Goal: Task Accomplishment & Management: Use online tool/utility

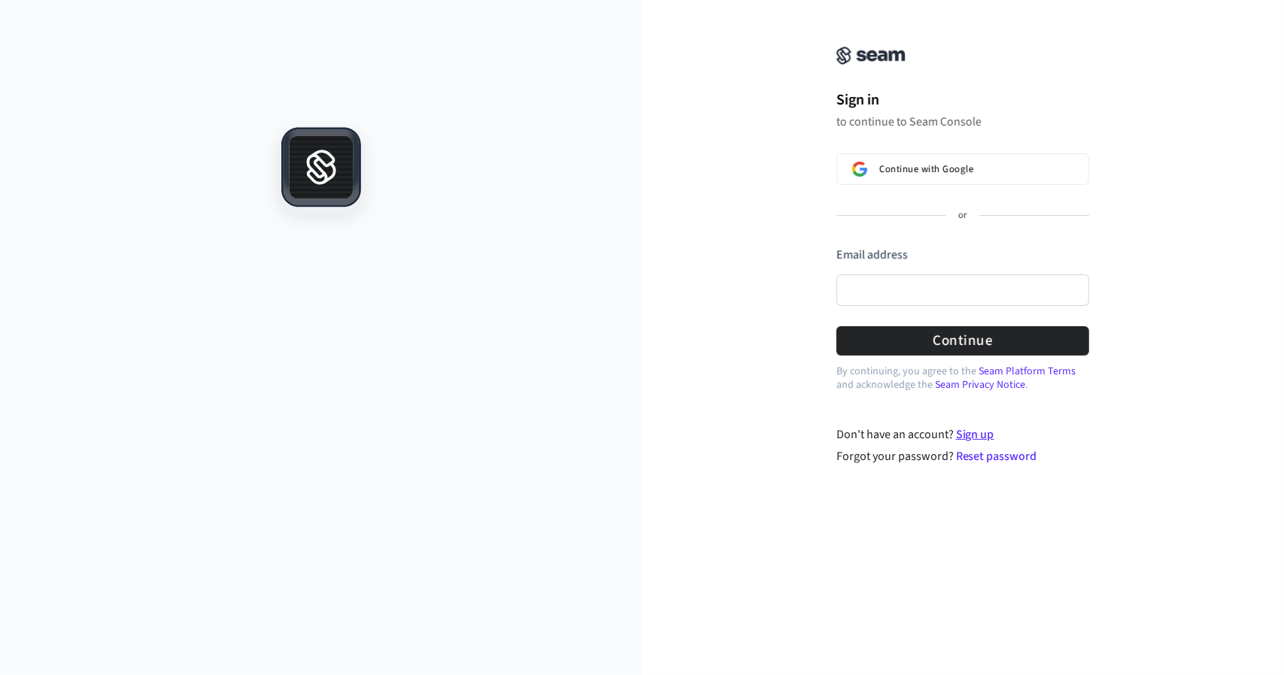
click at [971, 432] on link "Sign up" at bounding box center [975, 434] width 38 height 17
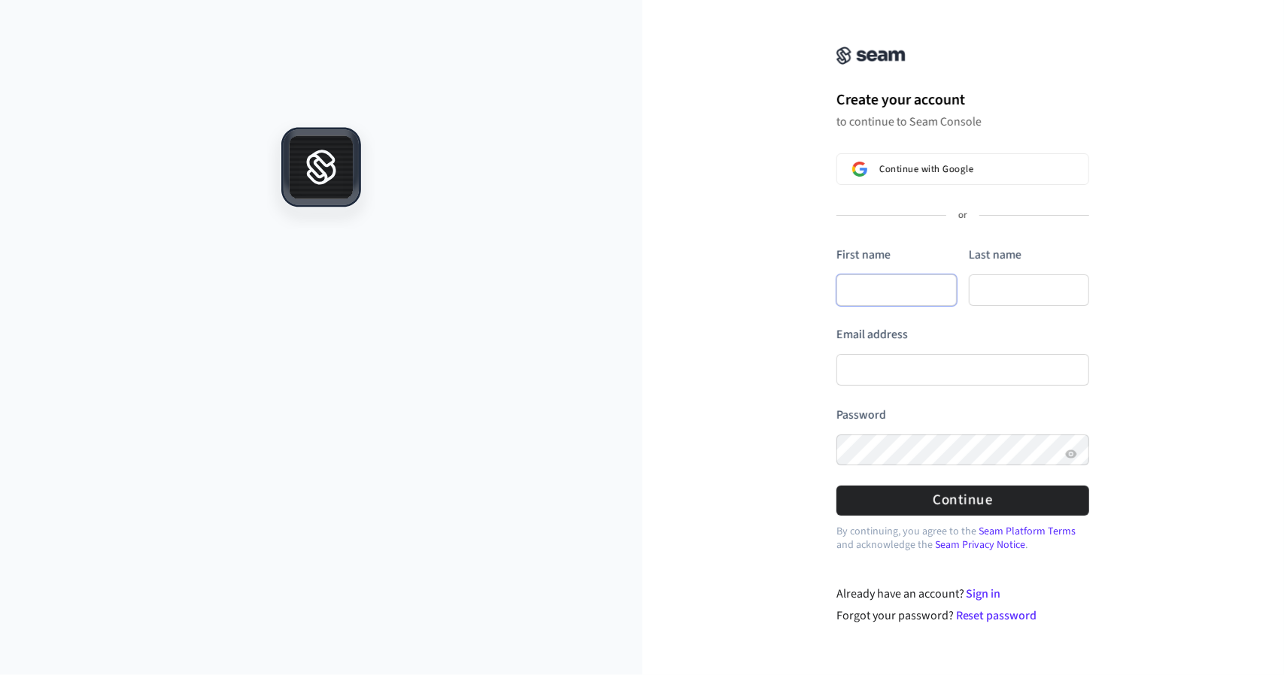
click at [872, 287] on input "First name" at bounding box center [896, 290] width 120 height 32
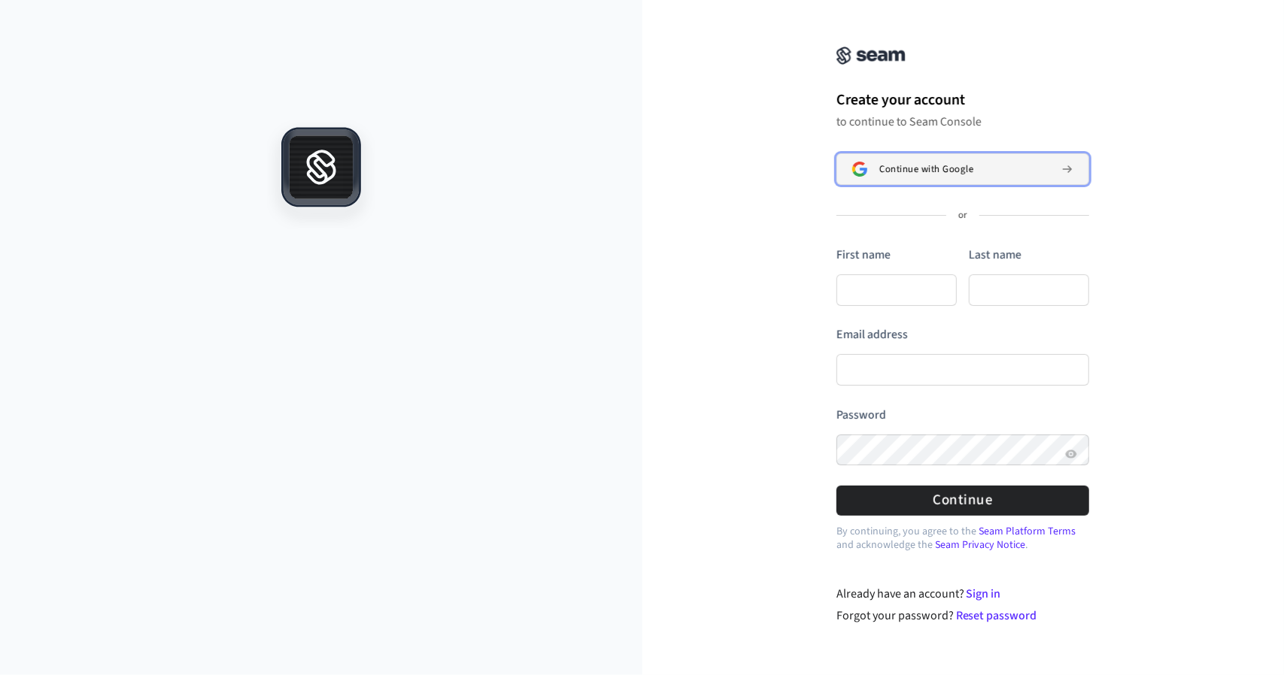
click at [913, 168] on span "Continue with Google" at bounding box center [926, 169] width 94 height 12
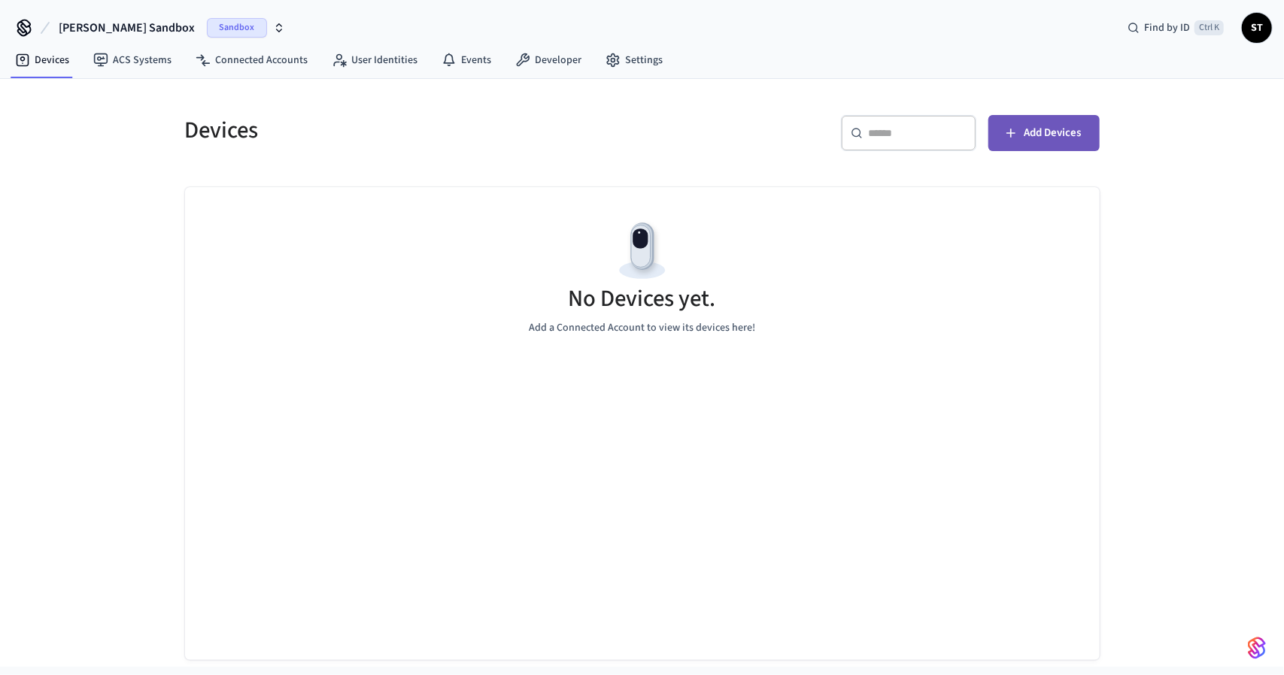
click at [1011, 135] on icon "button" at bounding box center [1010, 133] width 15 height 15
click at [551, 326] on p "Add a Connected Account to view its devices here!" at bounding box center [642, 328] width 226 height 16
click at [1045, 133] on span "Add Devices" at bounding box center [1052, 133] width 57 height 20
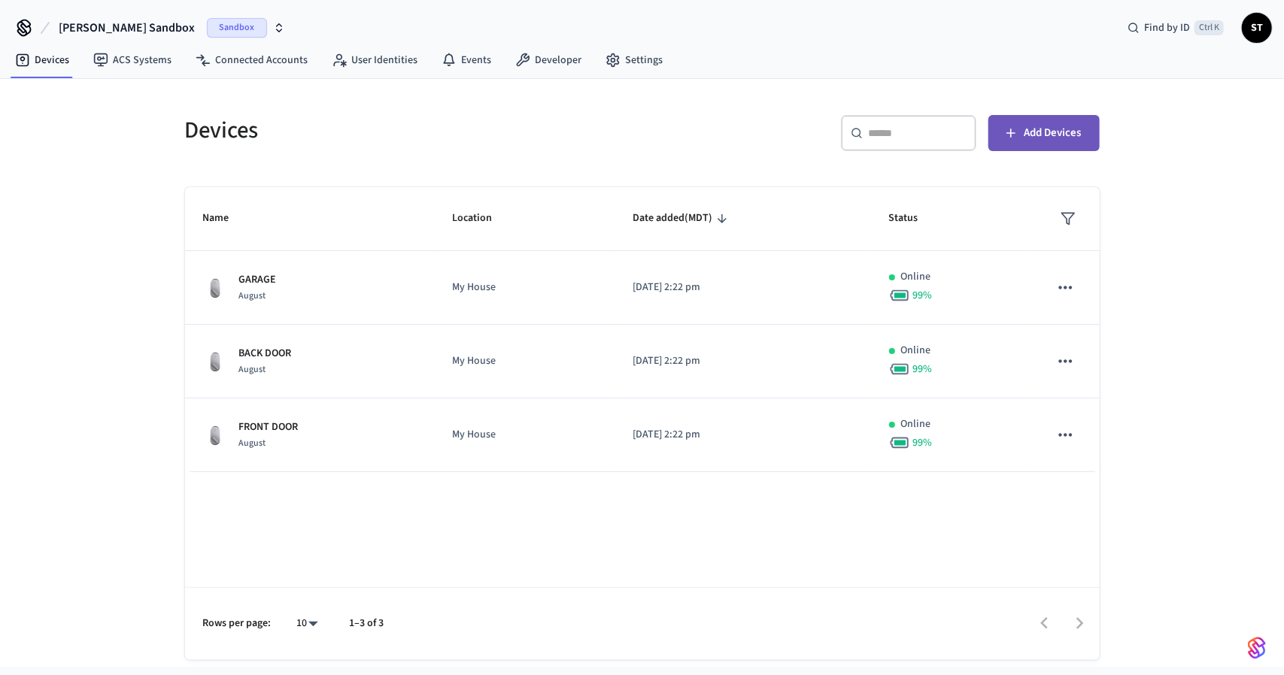
click at [1022, 132] on button "Add Devices" at bounding box center [1043, 133] width 111 height 36
click at [1252, 23] on span "ST" at bounding box center [1256, 27] width 27 height 27
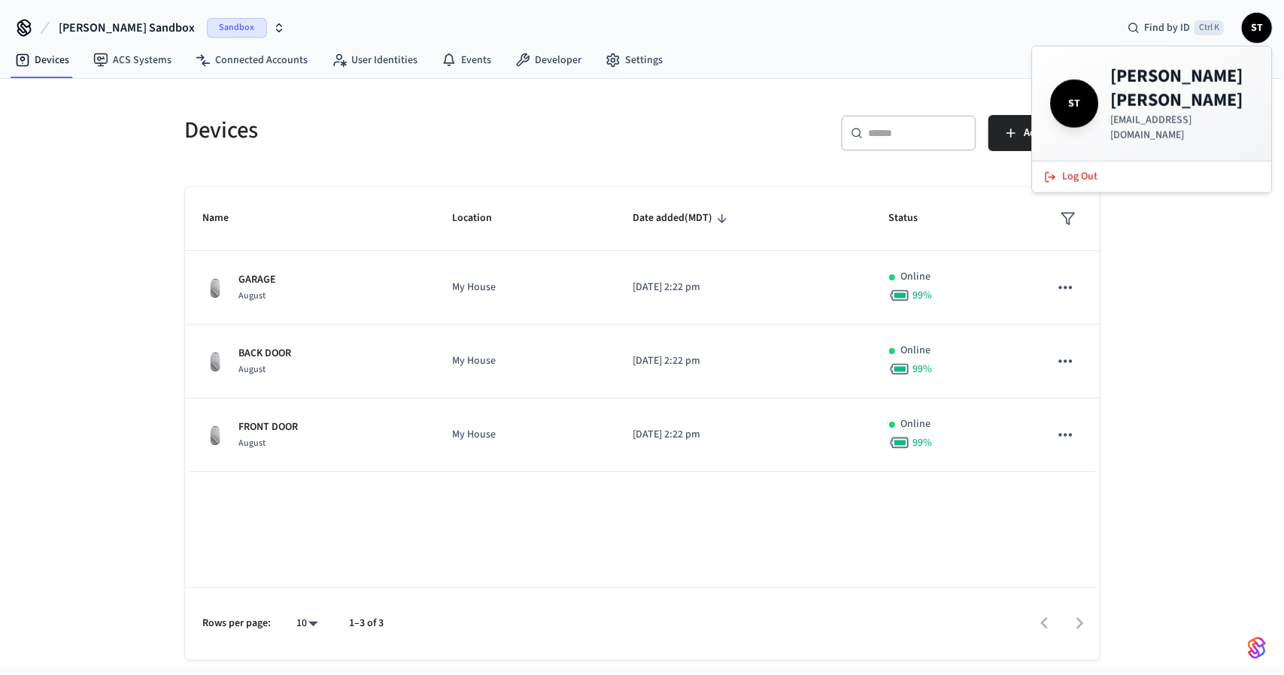
click at [1265, 286] on div "Devices ​ ​ Add Devices Name Location Date added (MDT) Status GARAGE August My …" at bounding box center [642, 373] width 1284 height 588
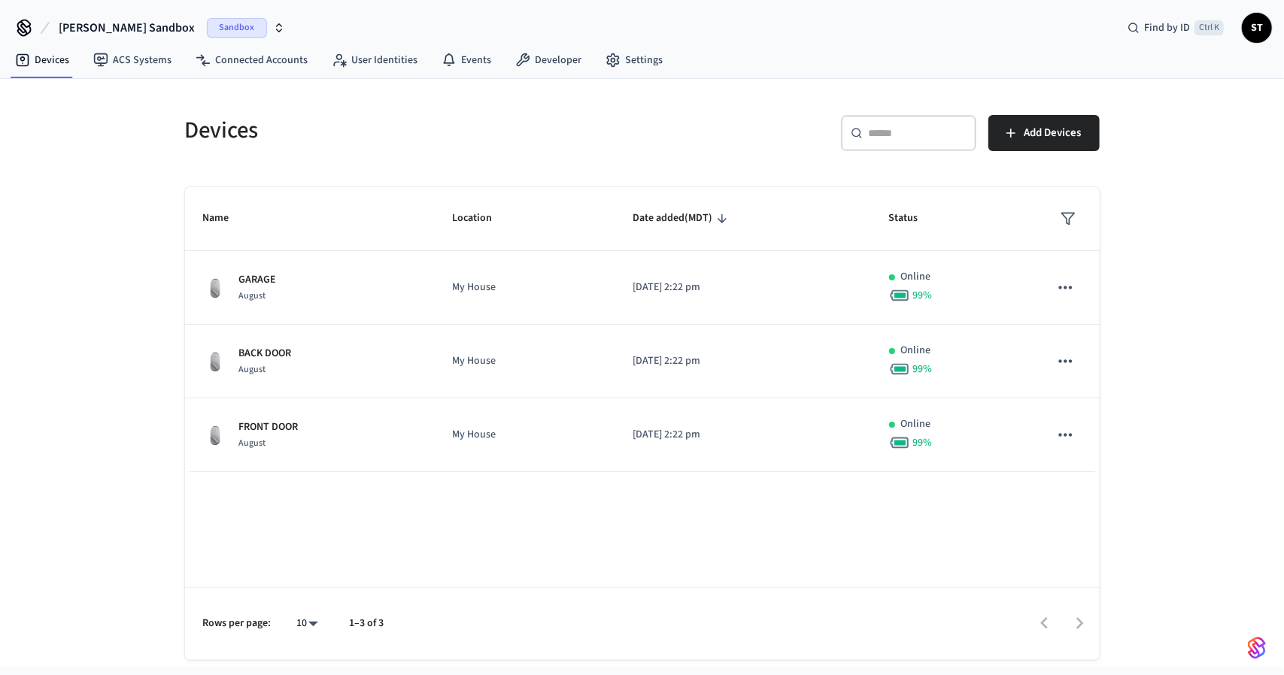
click at [277, 29] on icon "button" at bounding box center [279, 30] width 5 height 2
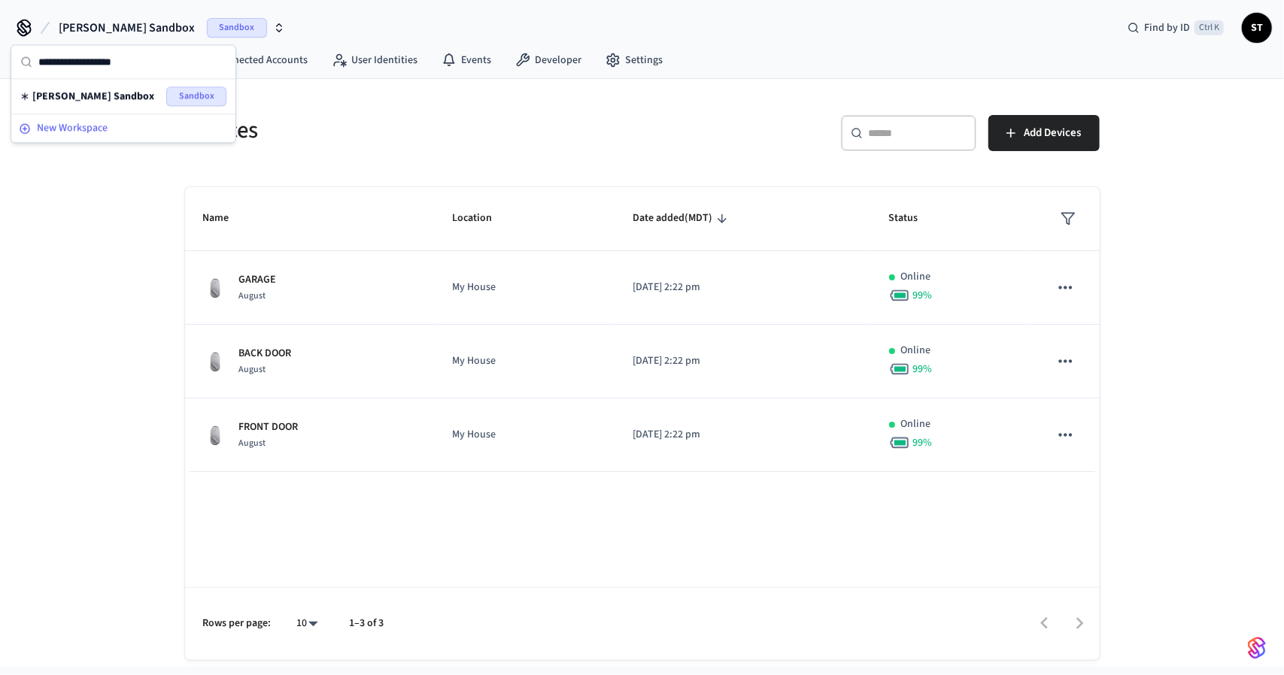
click at [73, 127] on span "New Workspace" at bounding box center [72, 128] width 71 height 16
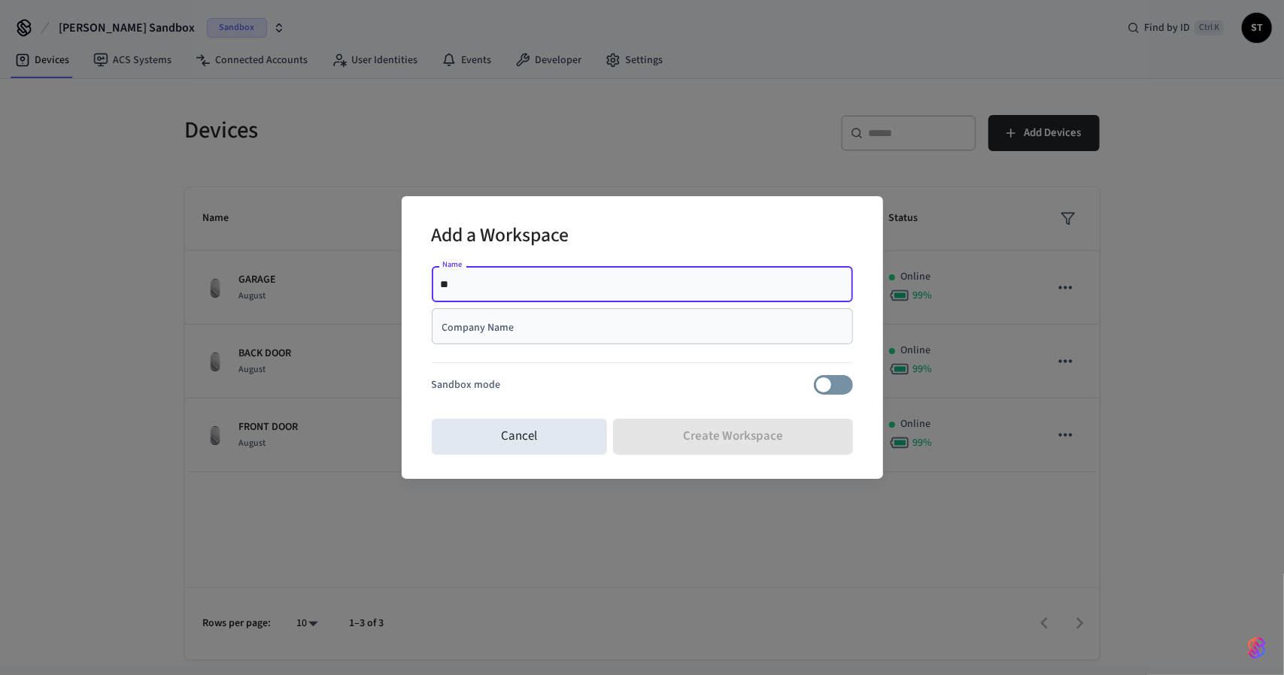
type input "*"
type input "**********"
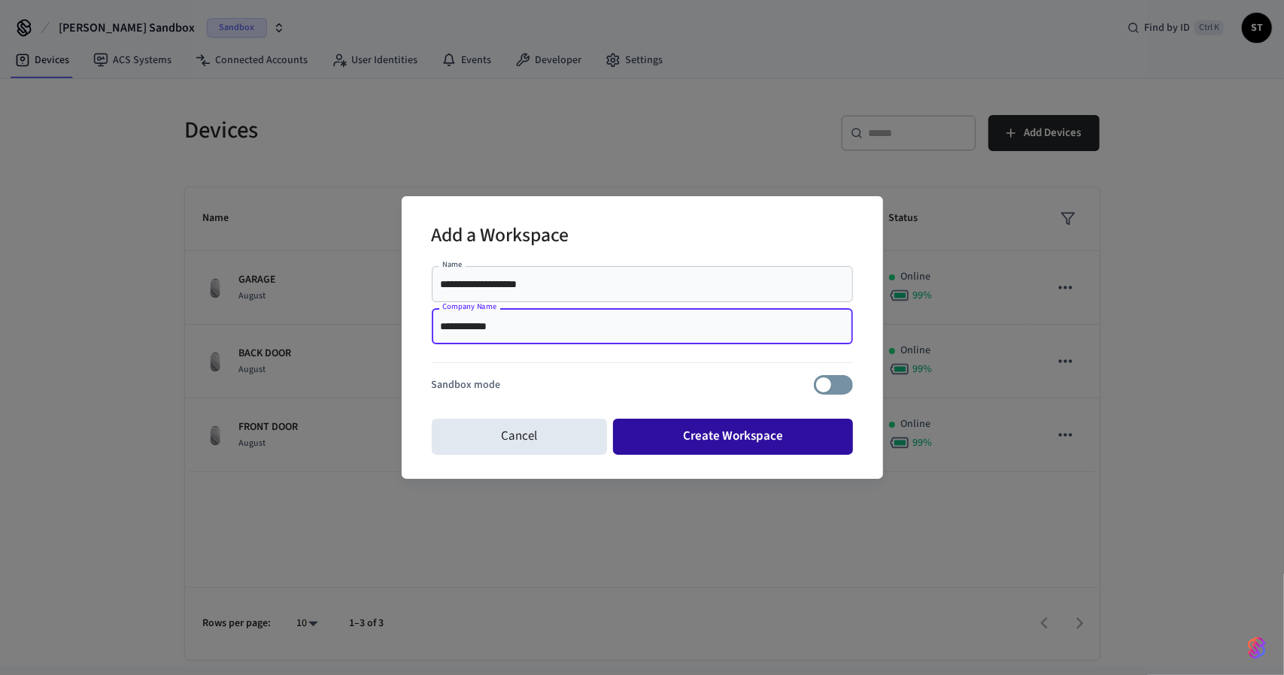
type input "**********"
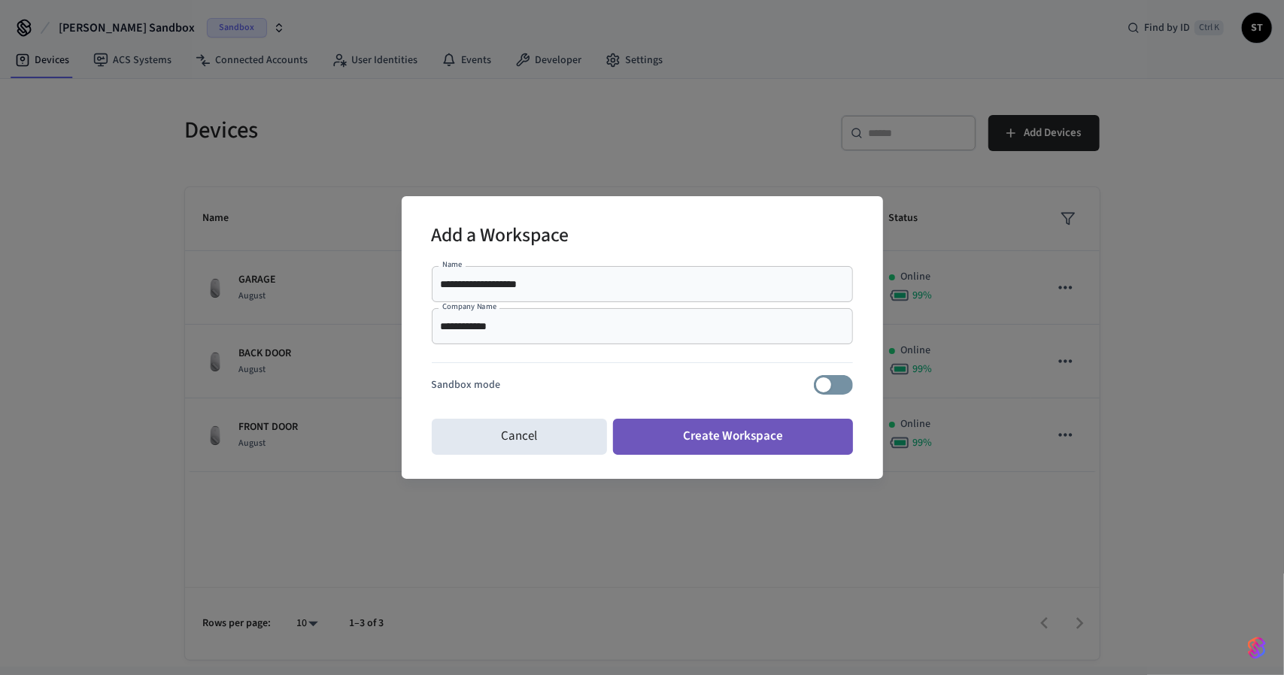
click at [698, 435] on button "Create Workspace" at bounding box center [733, 437] width 240 height 36
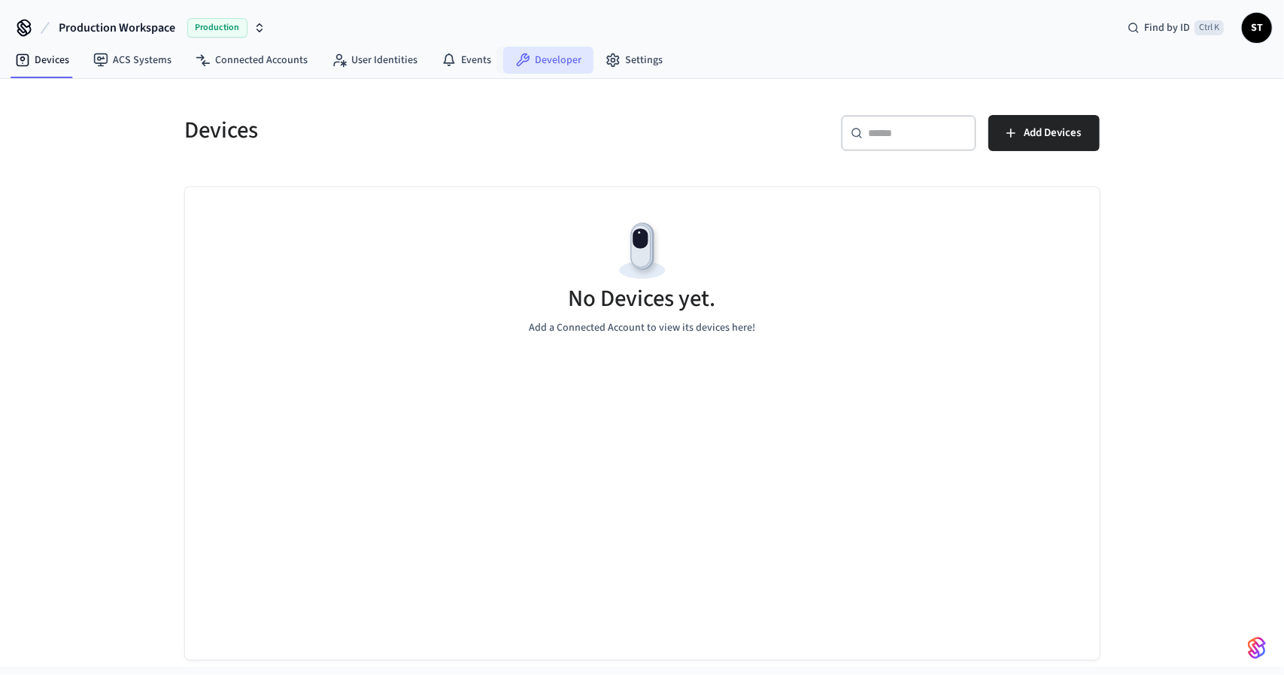
click at [550, 58] on link "Developer" at bounding box center [548, 60] width 90 height 27
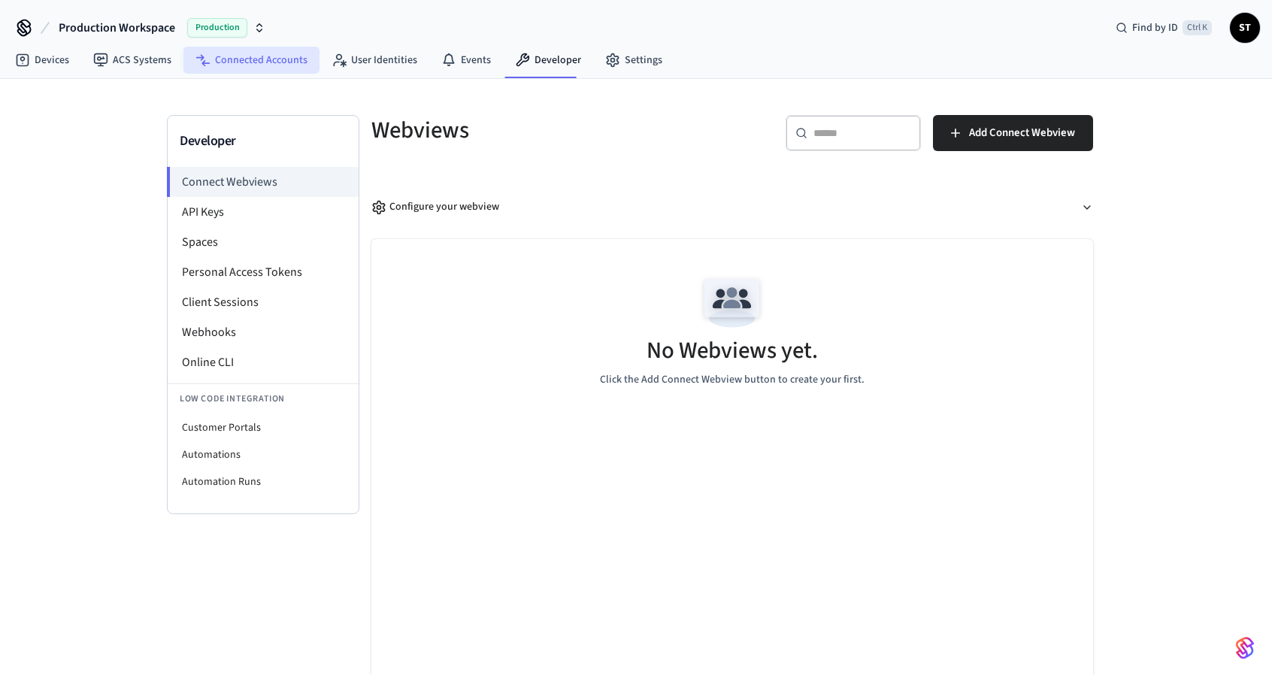
click at [230, 62] on link "Connected Accounts" at bounding box center [251, 60] width 136 height 27
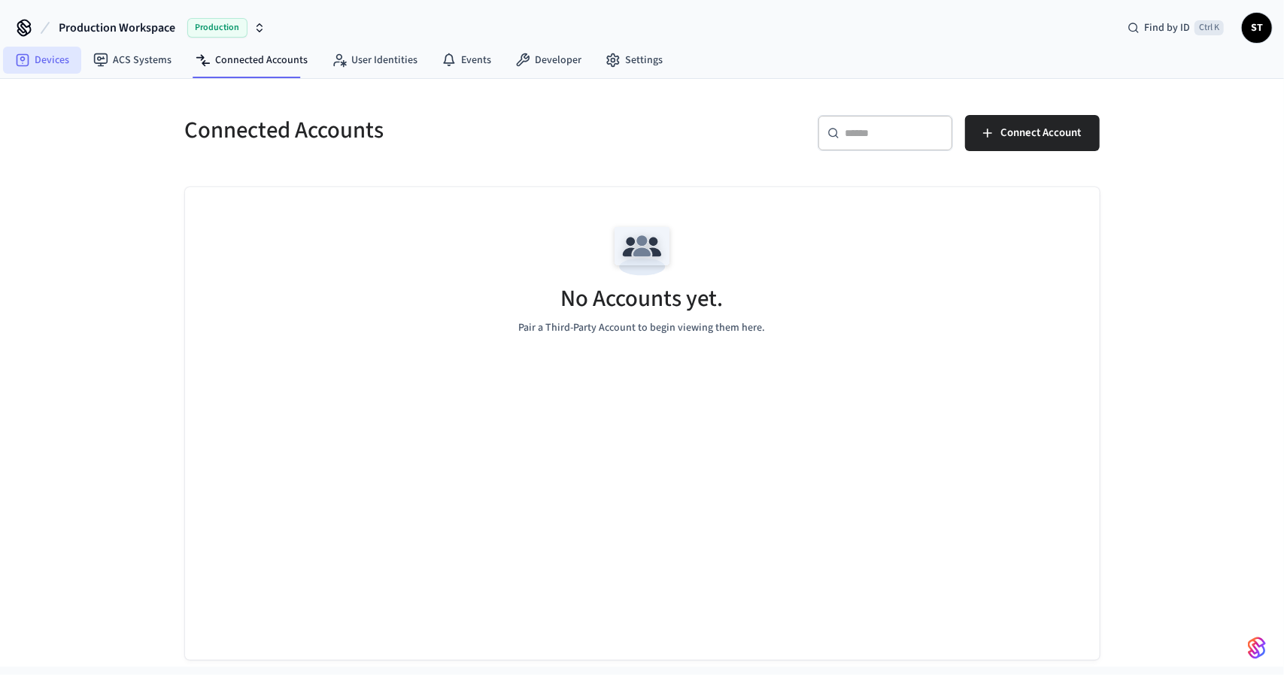
click at [47, 62] on link "Devices" at bounding box center [42, 60] width 78 height 27
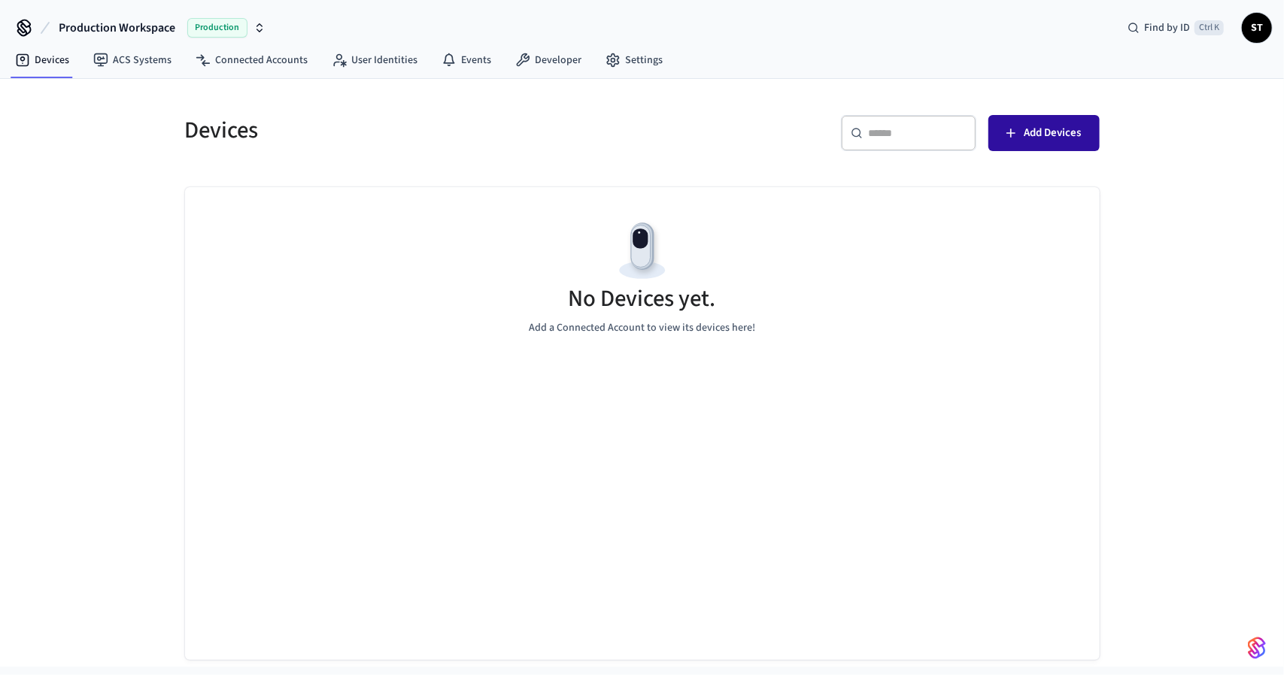
click at [1027, 138] on span "Add Devices" at bounding box center [1052, 133] width 57 height 20
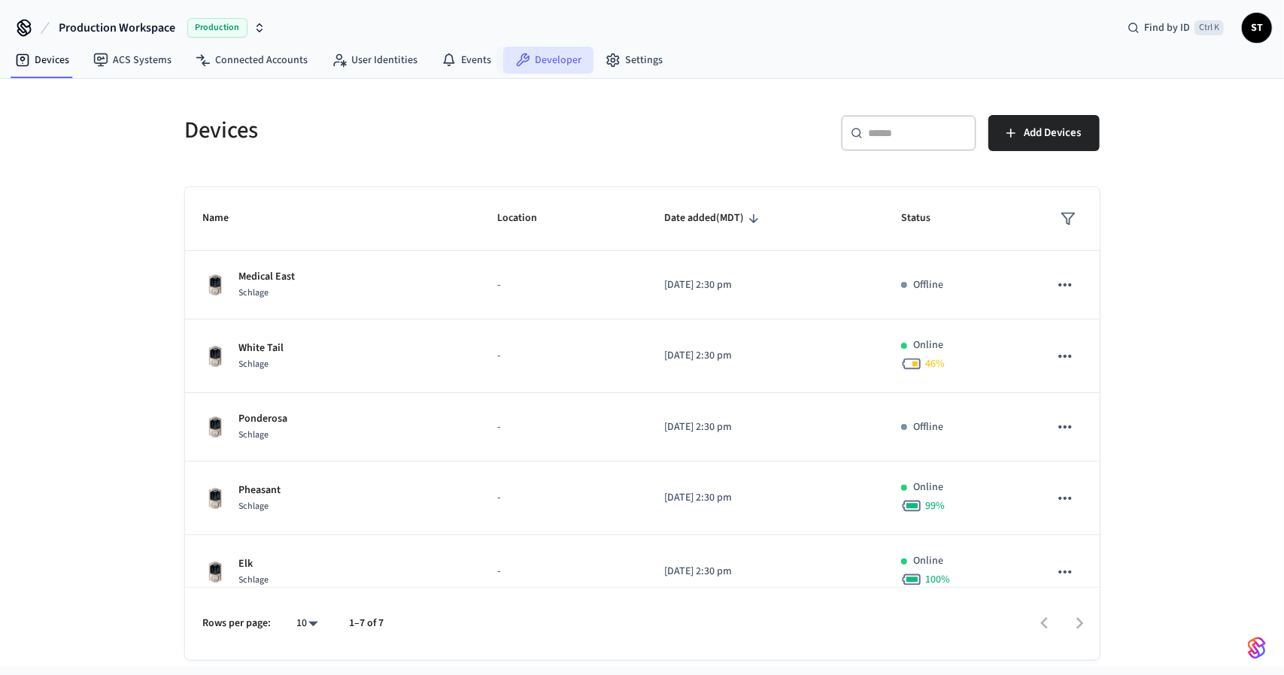
click at [540, 59] on link "Developer" at bounding box center [548, 60] width 90 height 27
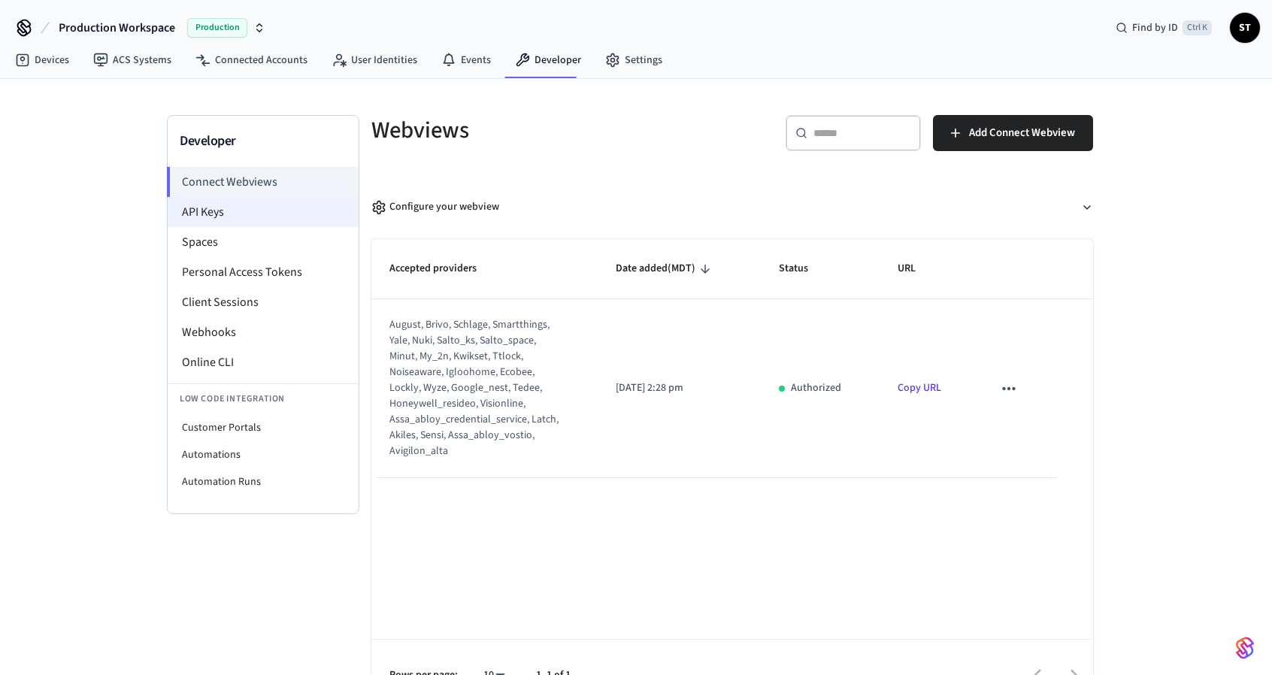
click at [194, 208] on li "API Keys" at bounding box center [263, 212] width 191 height 30
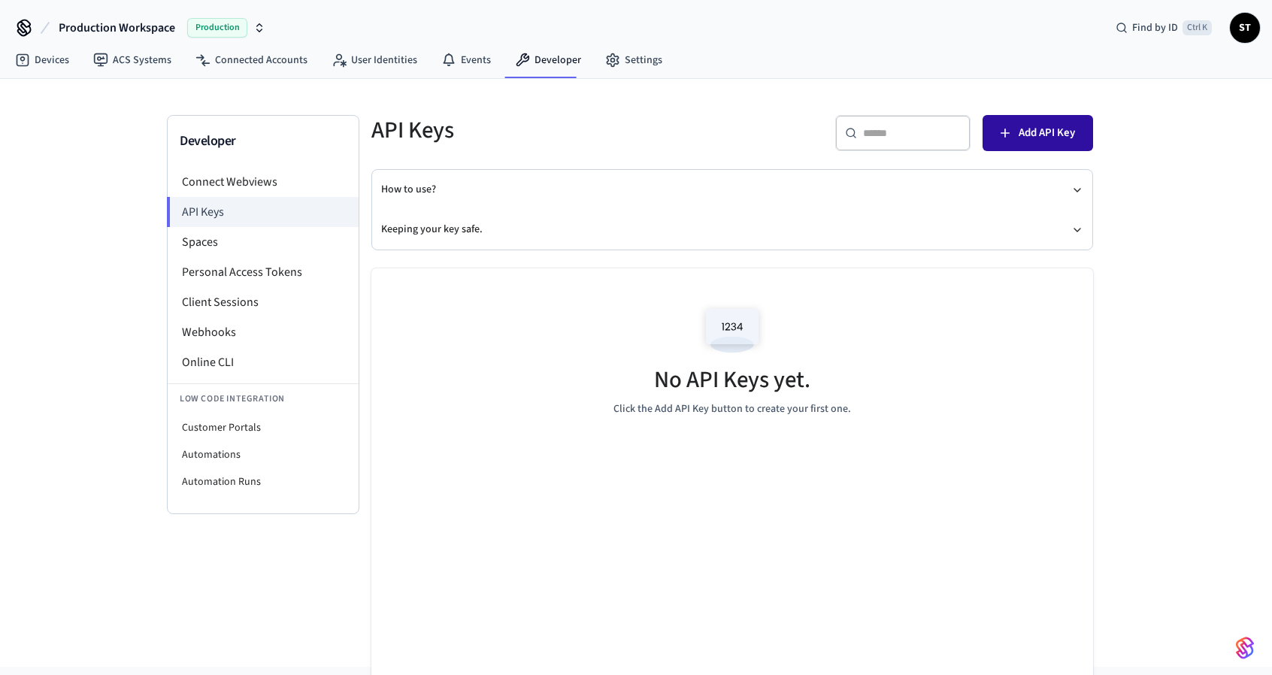
click at [1023, 132] on span "Add API Key" at bounding box center [1047, 133] width 56 height 20
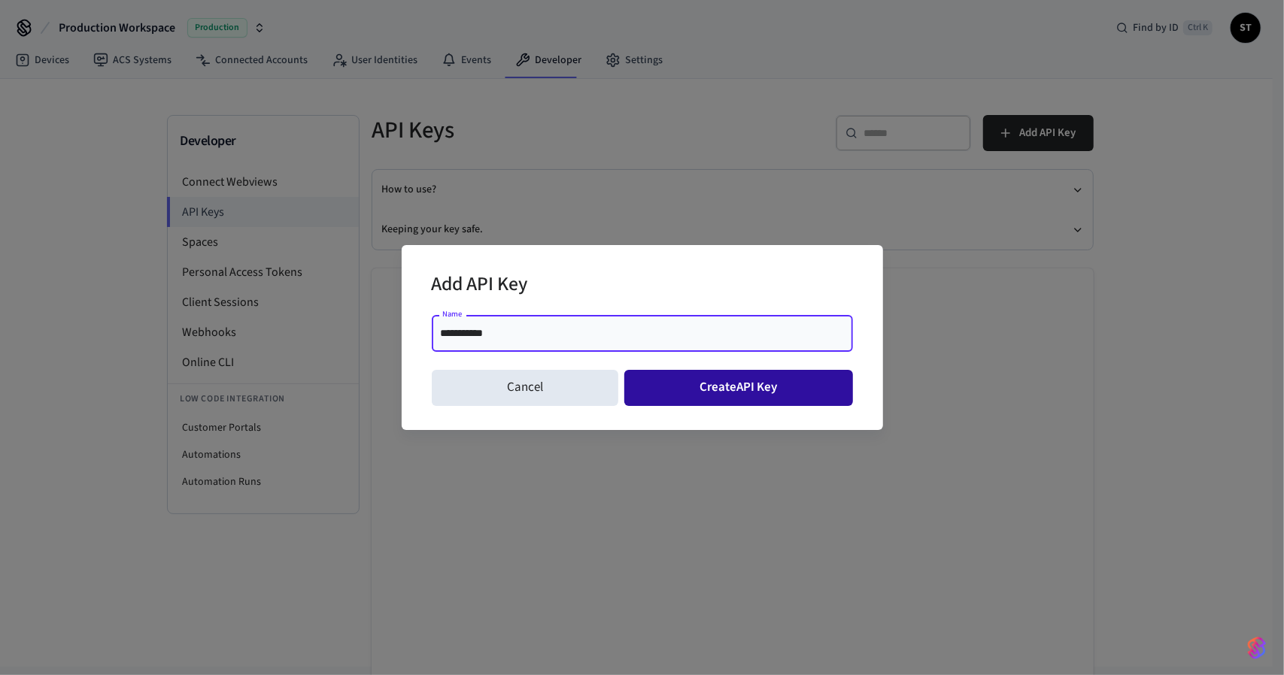
type input "**********"
click at [759, 387] on button "Create API Key" at bounding box center [738, 388] width 229 height 36
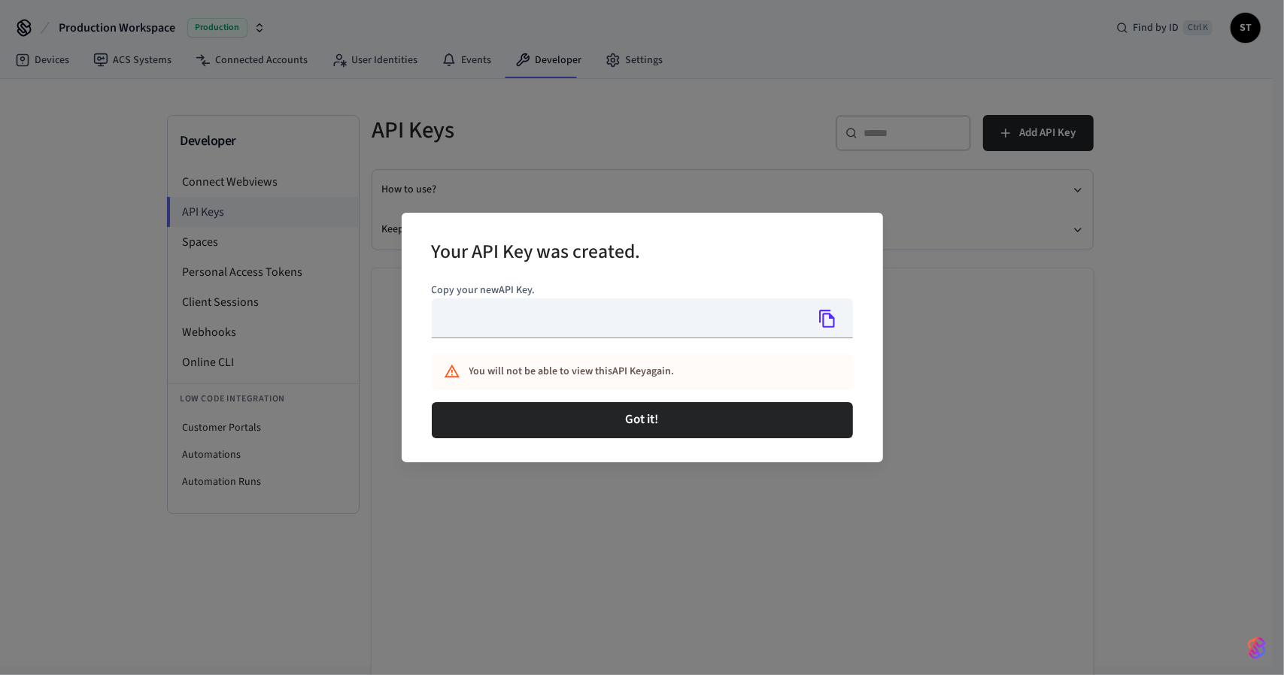
type input "**********"
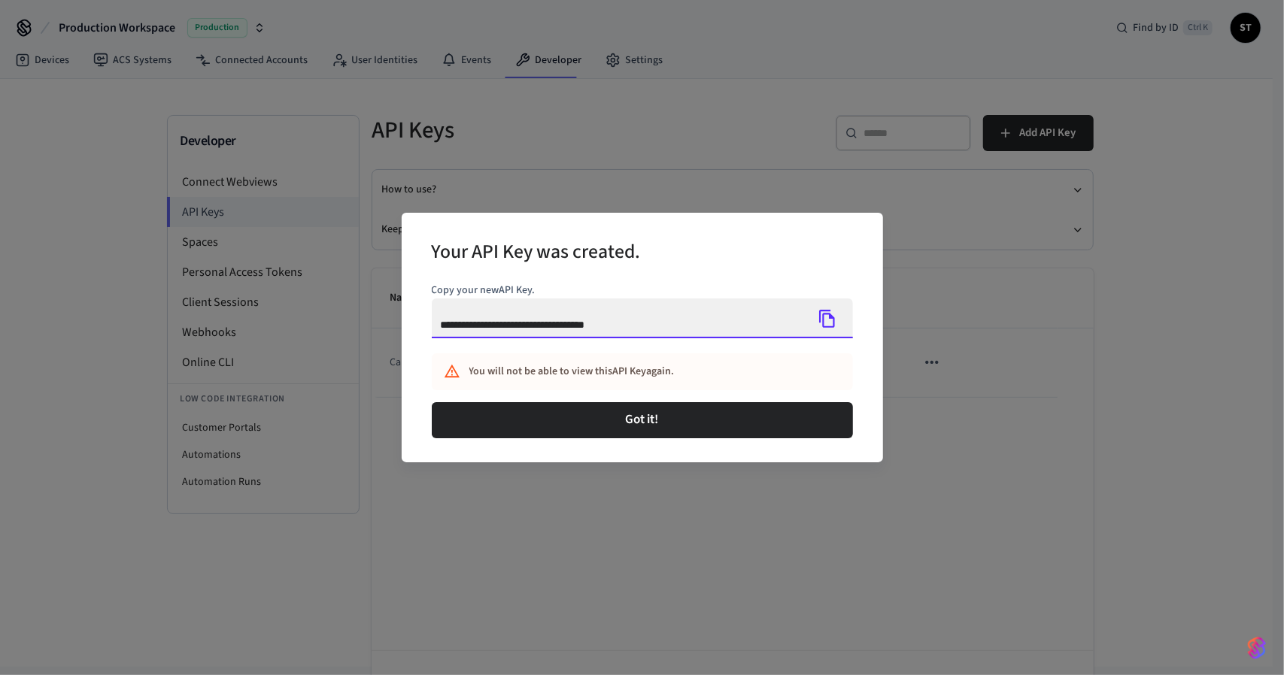
drag, startPoint x: 663, startPoint y: 320, endPoint x: 424, endPoint y: 318, distance: 239.1
click at [424, 318] on div "**********" at bounding box center [642, 338] width 481 height 250
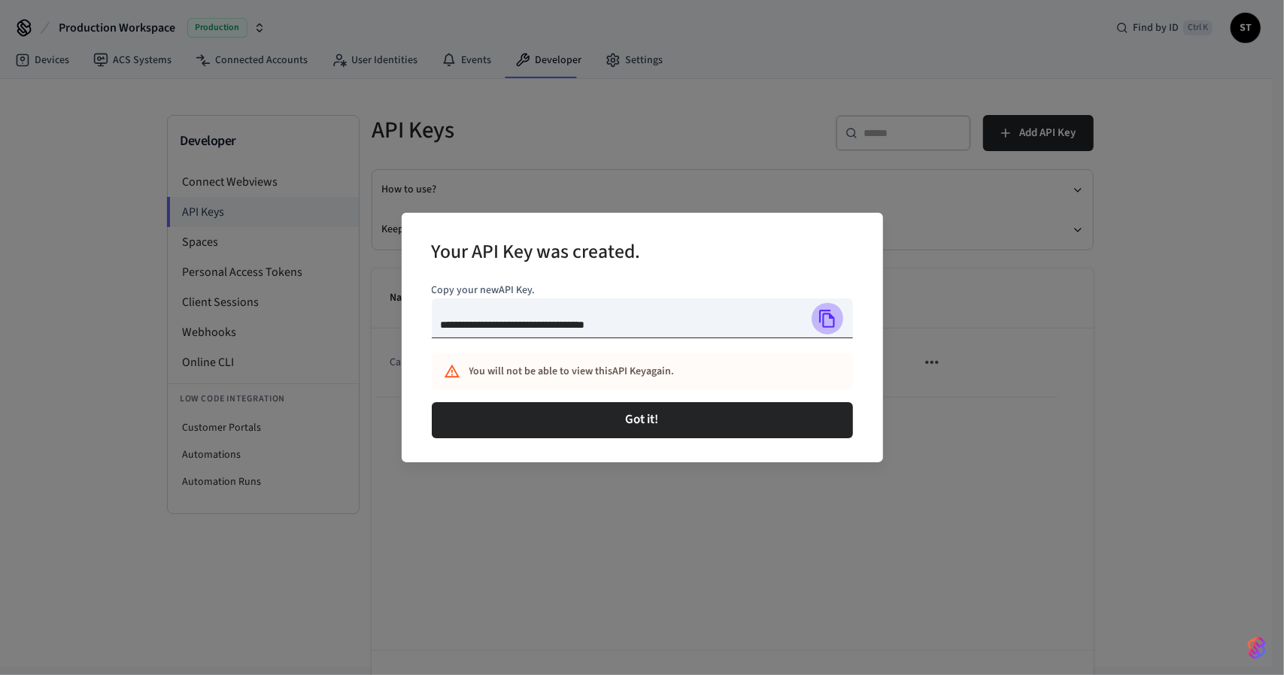
click at [828, 317] on icon "Copy" at bounding box center [827, 319] width 20 height 20
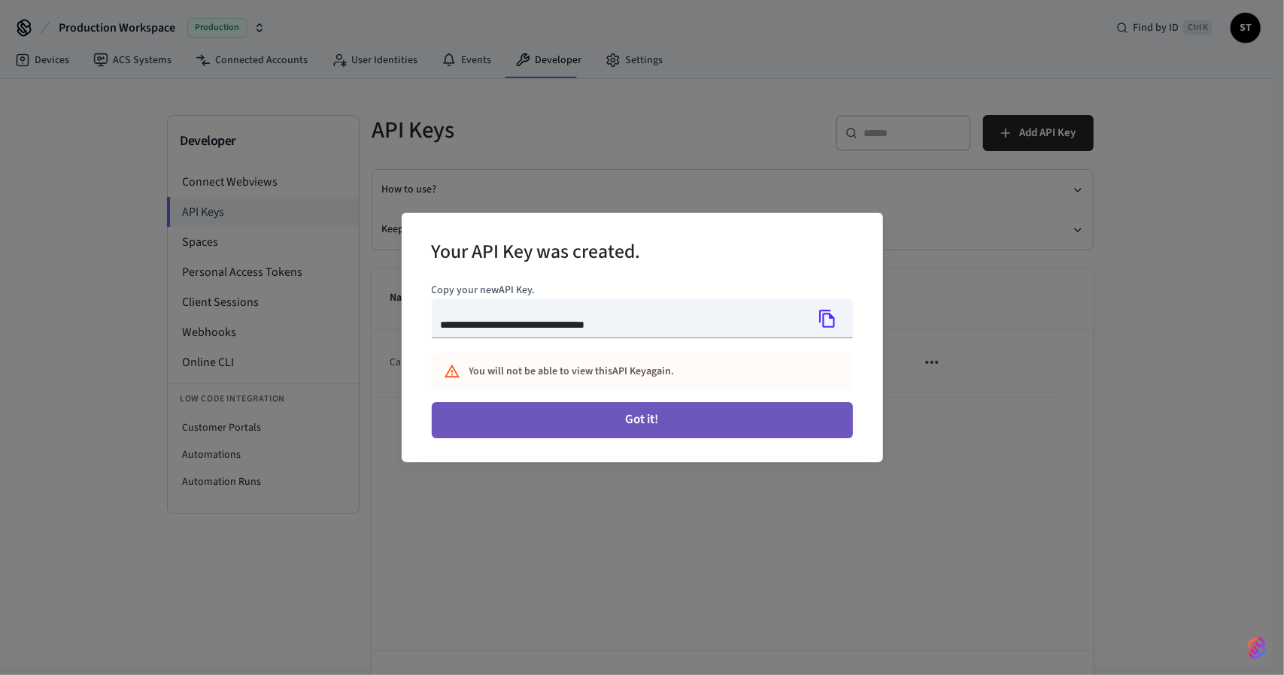
click at [629, 422] on button "Got it!" at bounding box center [642, 420] width 421 height 36
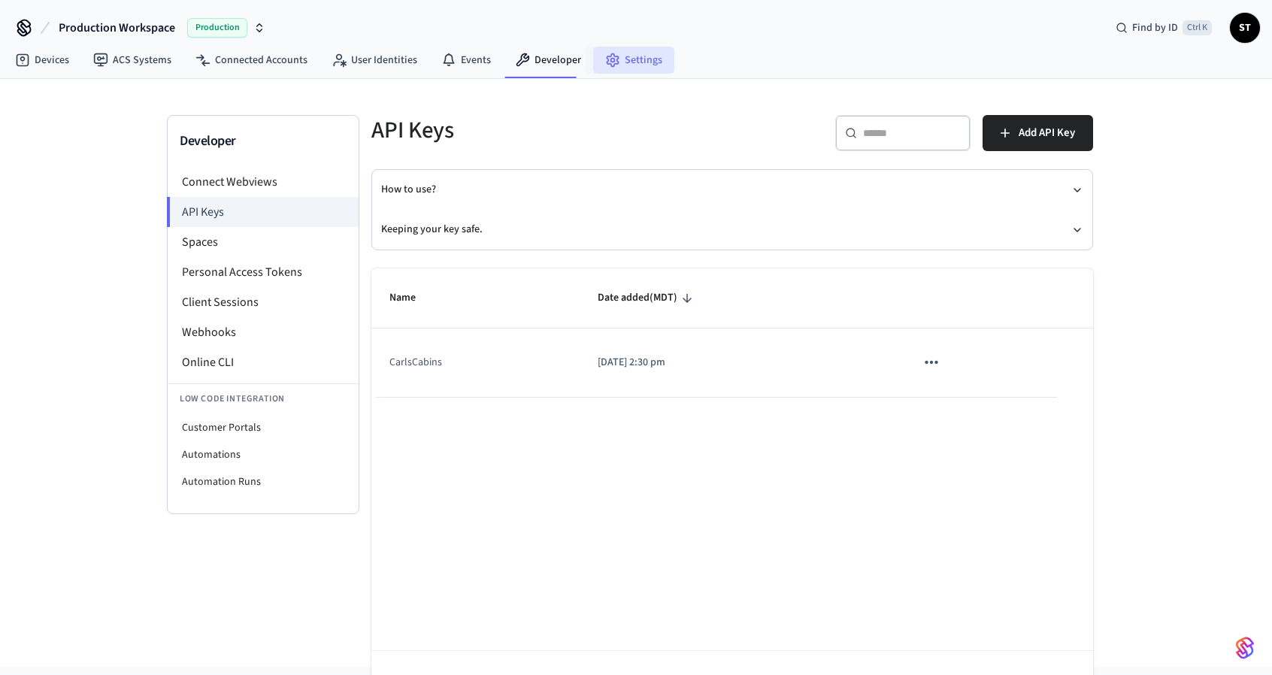
click at [613, 61] on link "Settings" at bounding box center [633, 60] width 81 height 27
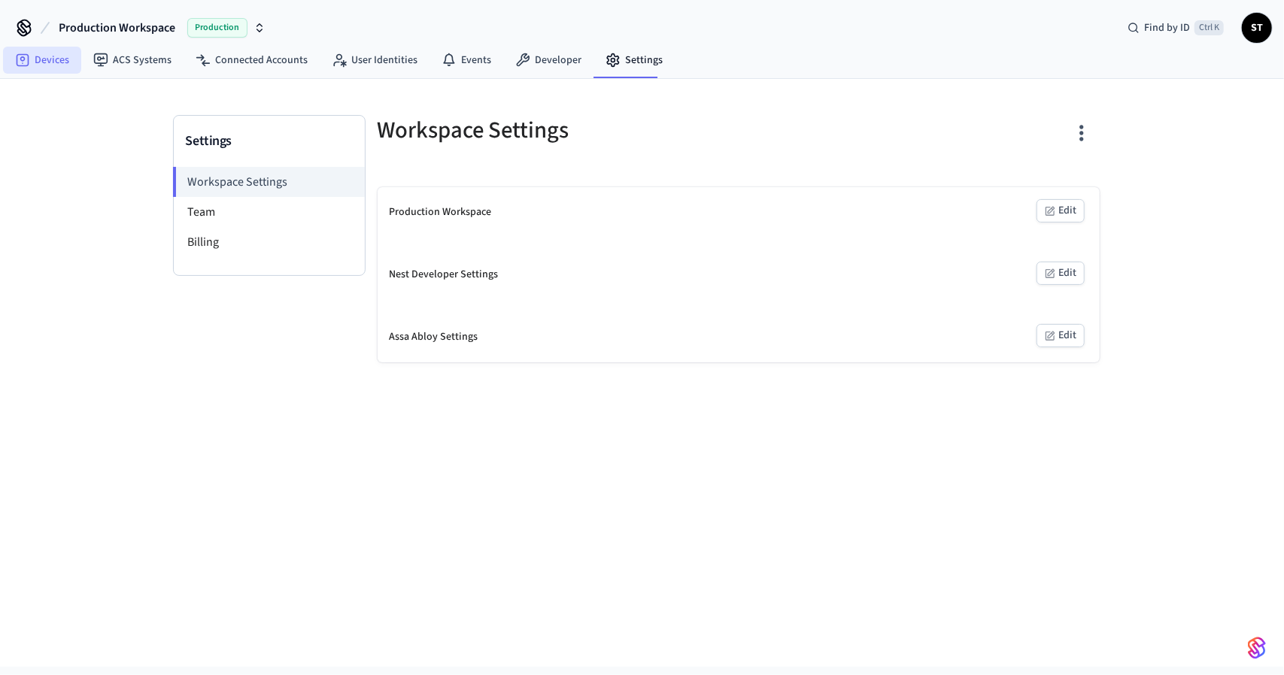
click at [43, 64] on link "Devices" at bounding box center [42, 60] width 78 height 27
